Goal: Transaction & Acquisition: Purchase product/service

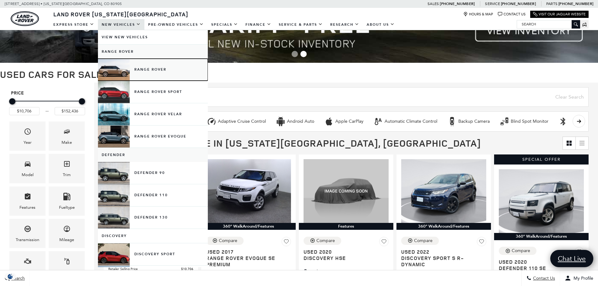
click at [136, 74] on link "Range Rover" at bounding box center [153, 70] width 110 height 22
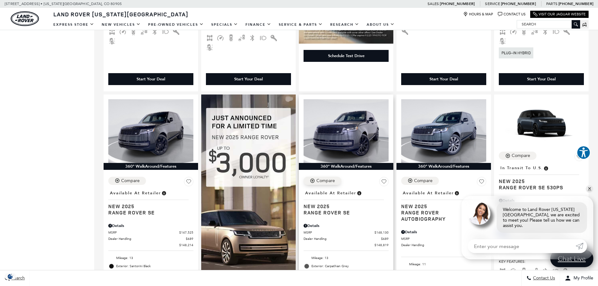
scroll to position [691, 0]
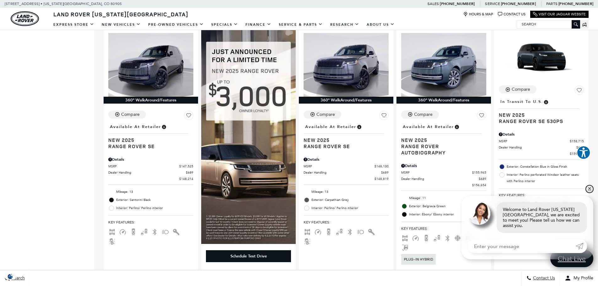
click at [592, 193] on link "✕" at bounding box center [590, 189] width 8 height 8
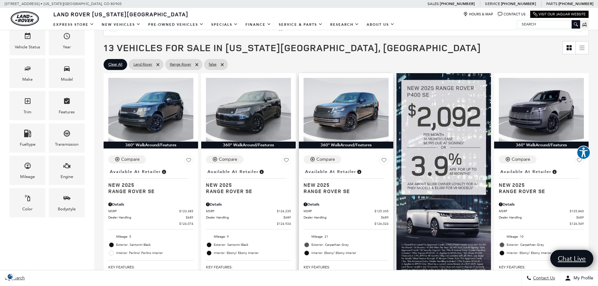
scroll to position [63, 0]
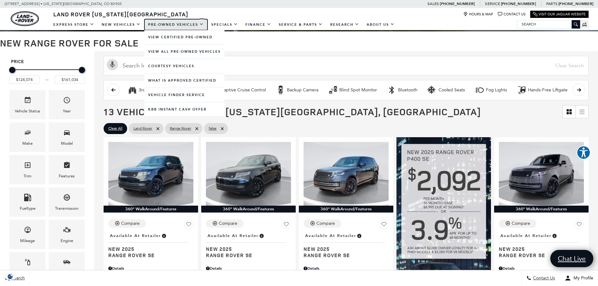
click at [187, 28] on link "Pre-Owned Vehicles" at bounding box center [175, 24] width 63 height 11
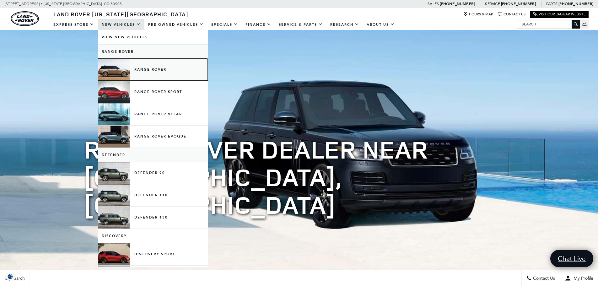
click at [146, 72] on link "Range Rover" at bounding box center [153, 70] width 110 height 22
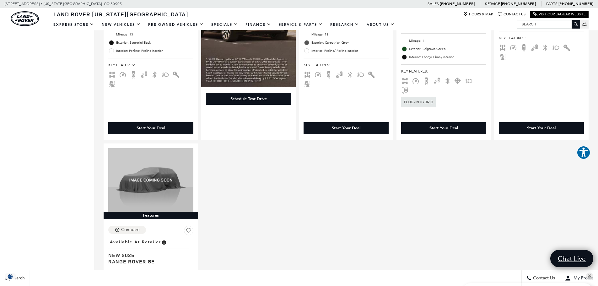
scroll to position [911, 0]
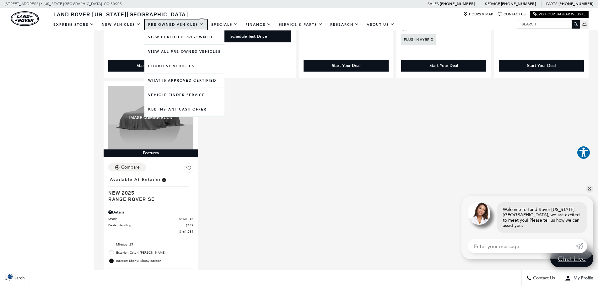
click at [167, 26] on link "Pre-Owned Vehicles" at bounding box center [175, 24] width 63 height 11
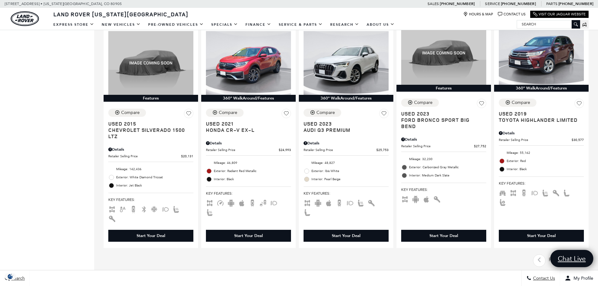
scroll to position [942, 0]
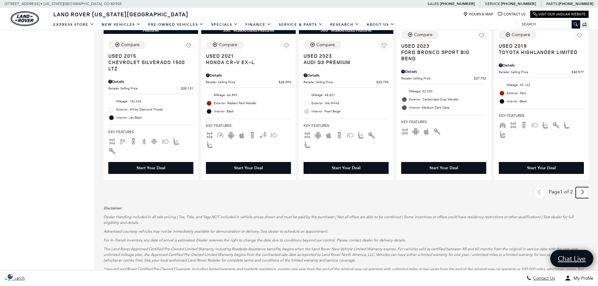
click at [585, 187] on icon "next page" at bounding box center [583, 192] width 4 height 10
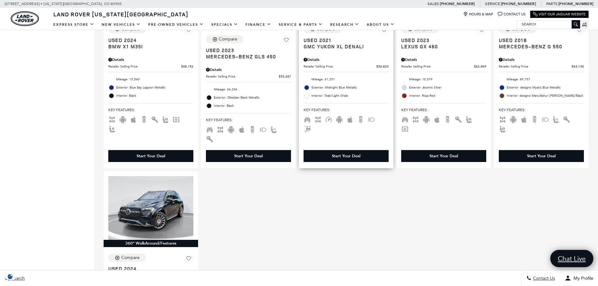
scroll to position [471, 0]
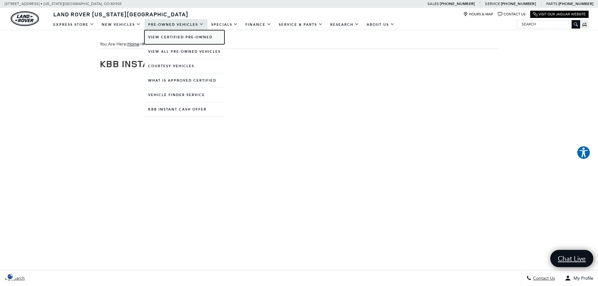
click at [163, 36] on link "View Certified Pre-Owned" at bounding box center [184, 37] width 80 height 14
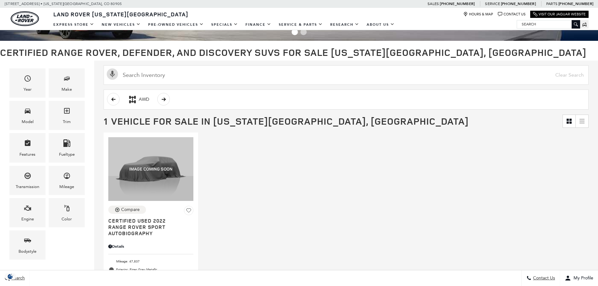
scroll to position [31, 0]
